Goal: Task Accomplishment & Management: Contribute content

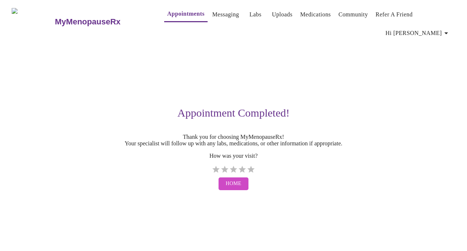
click at [250, 13] on link "Labs" at bounding box center [256, 14] width 12 height 10
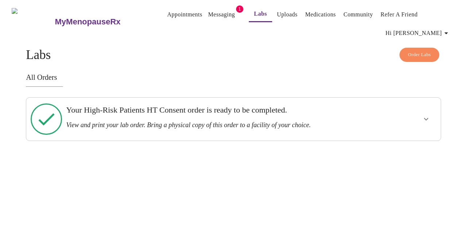
click at [180, 121] on h3 "View and print your lab order. Bring a physical copy of this order to a facilit…" at bounding box center [213, 125] width 295 height 8
click at [427, 115] on icon "show more" at bounding box center [426, 119] width 9 height 9
click at [420, 141] on span "View Order" at bounding box center [408, 145] width 33 height 9
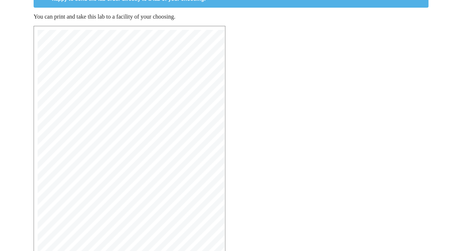
scroll to position [196, 0]
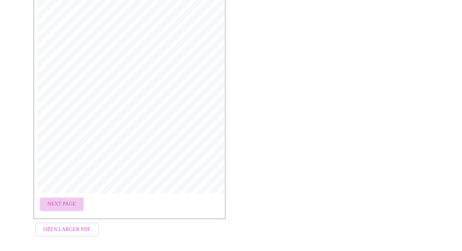
click at [63, 200] on span "Next Page" at bounding box center [61, 204] width 28 height 9
click at [63, 229] on span "Open Larger PDF" at bounding box center [66, 229] width 47 height 9
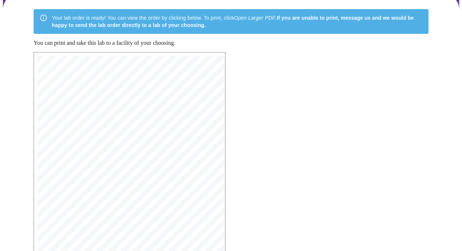
scroll to position [0, 0]
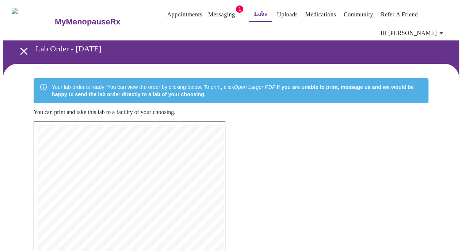
click at [211, 10] on link "Messaging" at bounding box center [221, 14] width 27 height 10
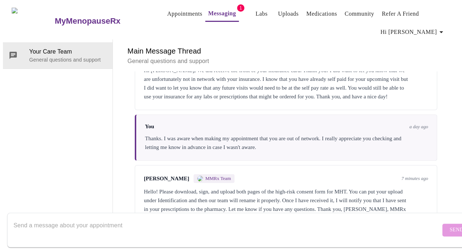
scroll to position [171, 0]
click at [278, 9] on link "Uploads" at bounding box center [288, 14] width 21 height 10
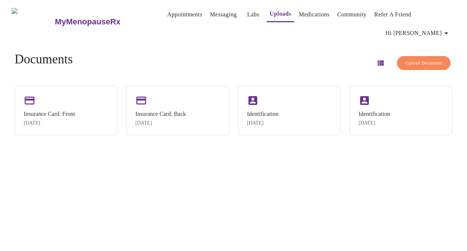
click at [414, 59] on span "Upload Document" at bounding box center [423, 63] width 37 height 8
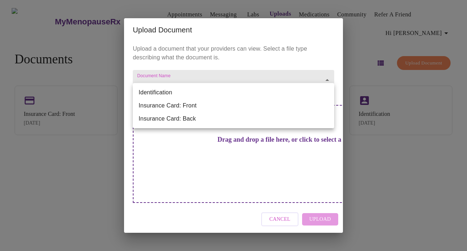
click at [184, 83] on body "MyMenopauseRx Appointments Messaging Labs Uploads Medications Community Refer a…" at bounding box center [233, 128] width 461 height 251
click at [175, 93] on li "Identification" at bounding box center [233, 92] width 201 height 13
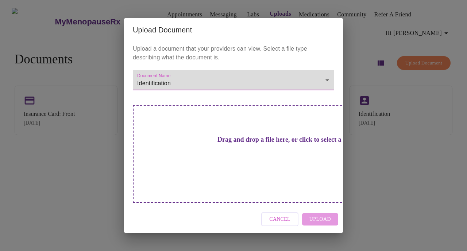
type input "Identification"
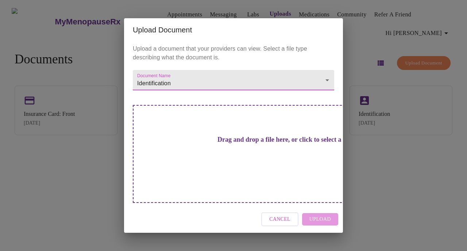
click at [224, 144] on h3 "Drag and drop a file here, or click to select a file" at bounding box center [284, 140] width 201 height 8
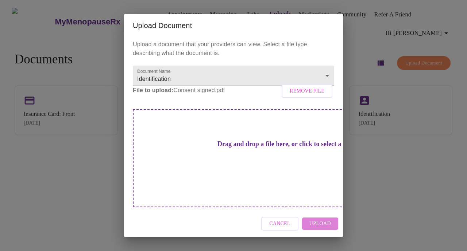
click at [325, 220] on span "Upload" at bounding box center [320, 224] width 22 height 9
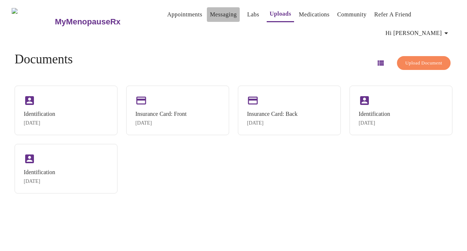
click at [210, 16] on link "Messaging" at bounding box center [223, 14] width 27 height 10
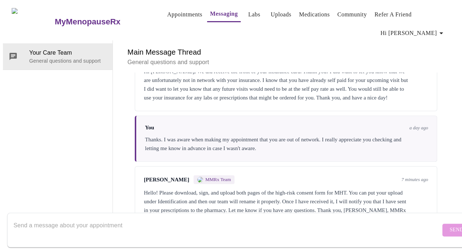
scroll to position [171, 0]
click at [302, 220] on textarea "Send a message about your appointment" at bounding box center [226, 230] width 426 height 23
type textarea "I just added the forms. Thank you!"
click at [449, 226] on span "Send" at bounding box center [456, 230] width 14 height 9
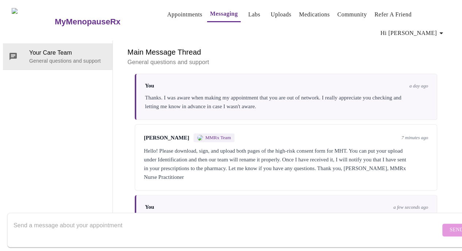
scroll to position [27, 0]
